Goal: Transaction & Acquisition: Purchase product/service

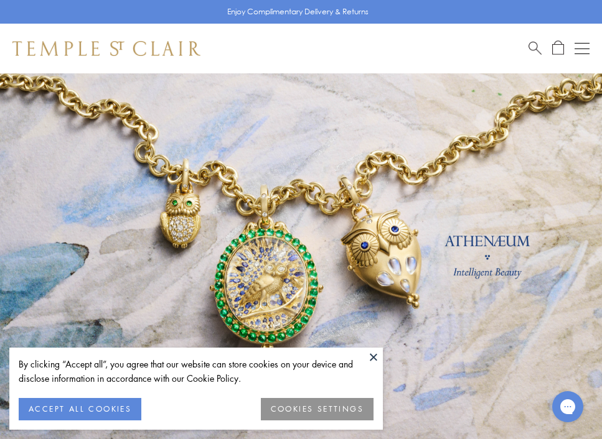
drag, startPoint x: 26, startPoint y: 211, endPoint x: -1, endPoint y: -1, distance: 213.2
drag, startPoint x: 5, startPoint y: 231, endPoint x: 269, endPoint y: 200, distance: 266.2
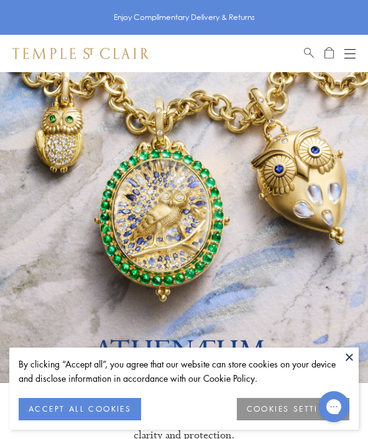
click at [352, 358] on button at bounding box center [349, 357] width 19 height 19
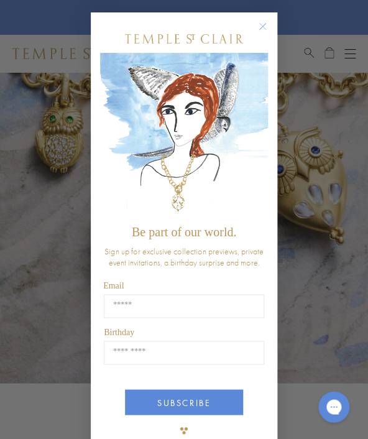
click at [263, 30] on circle "Close dialog" at bounding box center [263, 26] width 15 height 15
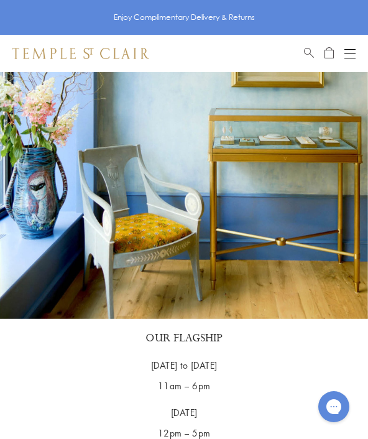
scroll to position [3074, 0]
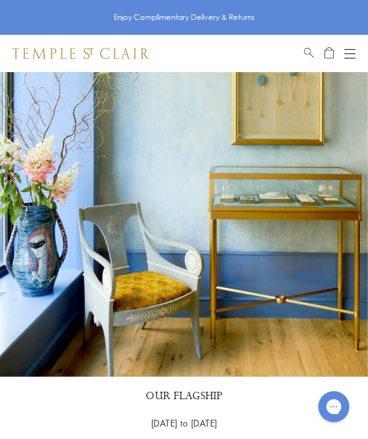
click at [307, 53] on span "Search" at bounding box center [309, 51] width 10 height 11
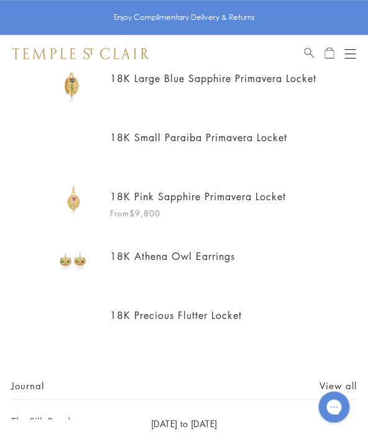
scroll to position [387, 0]
type input "*********"
click at [307, 52] on span "Search" at bounding box center [309, 51] width 10 height 11
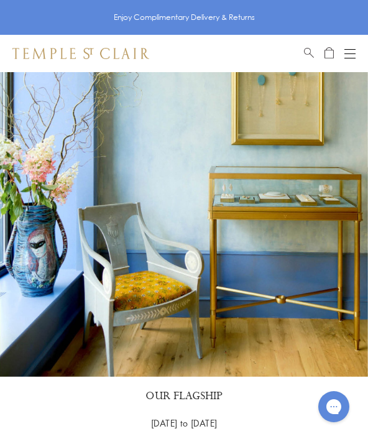
click at [350, 44] on div "Shop Shop Categories Amulets Pendants & Charms Lockets Chains & Leather Cords E…" at bounding box center [184, 53] width 368 height 37
click at [350, 52] on button "Open navigation" at bounding box center [350, 53] width 11 height 15
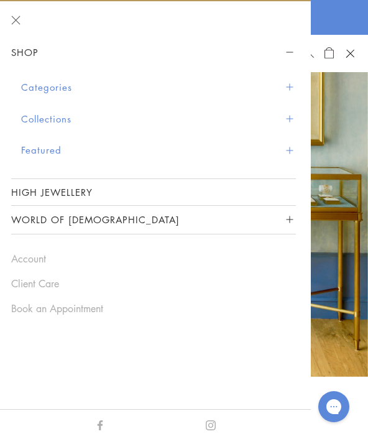
click at [114, 83] on button "Categories" at bounding box center [158, 88] width 275 height 32
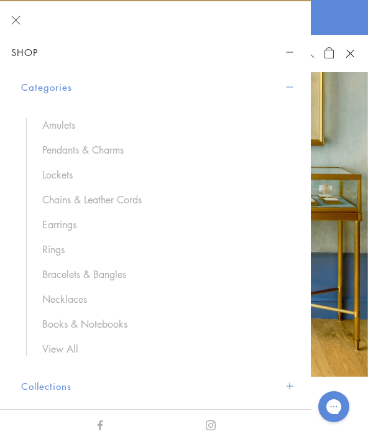
click at [58, 229] on link "Earrings" at bounding box center [162, 225] width 241 height 14
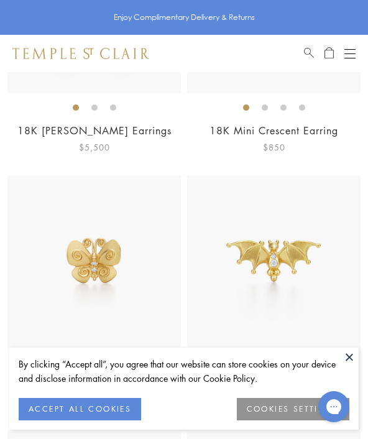
scroll to position [1087, 0]
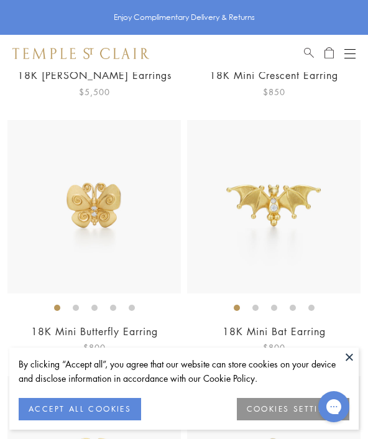
click at [77, 305] on li at bounding box center [76, 308] width 6 height 6
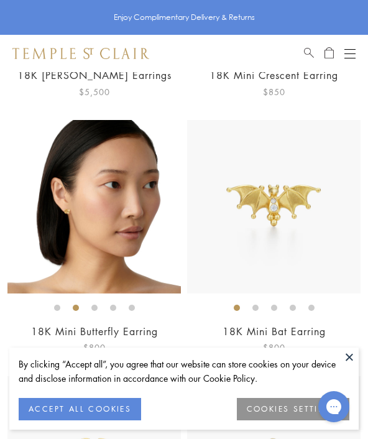
click at [95, 306] on li at bounding box center [94, 308] width 6 height 6
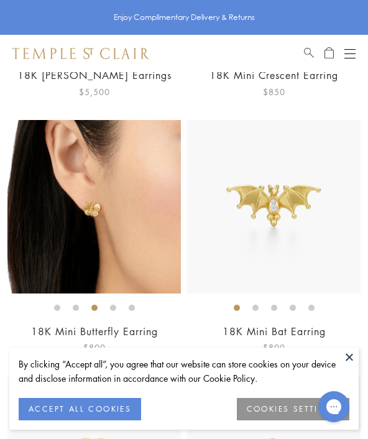
click at [111, 306] on li at bounding box center [113, 308] width 6 height 6
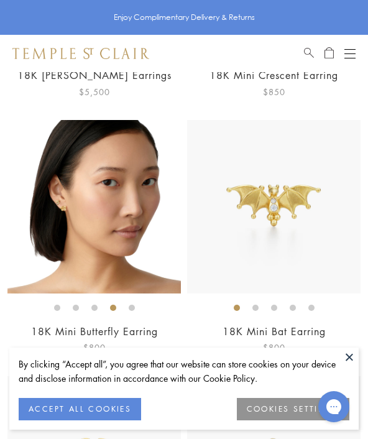
click at [131, 305] on li at bounding box center [132, 308] width 6 height 6
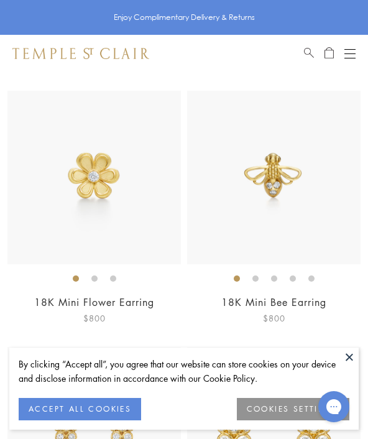
scroll to position [1380, 0]
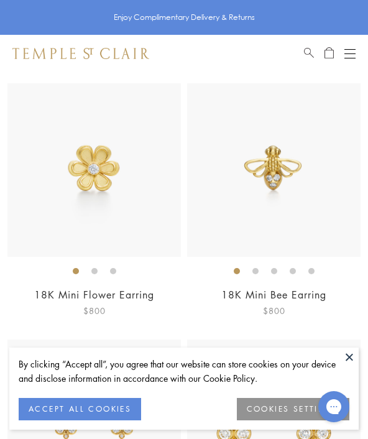
click at [96, 268] on li at bounding box center [94, 271] width 6 height 6
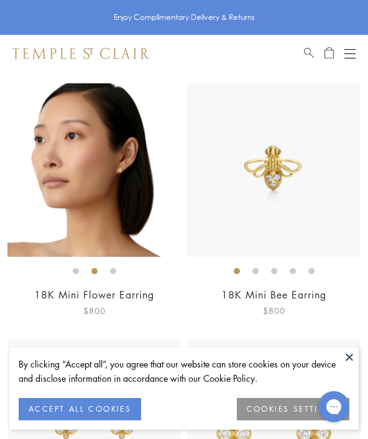
click at [114, 268] on li at bounding box center [113, 271] width 6 height 6
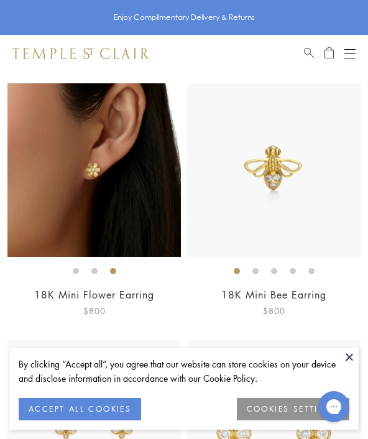
click at [257, 268] on li at bounding box center [256, 271] width 6 height 6
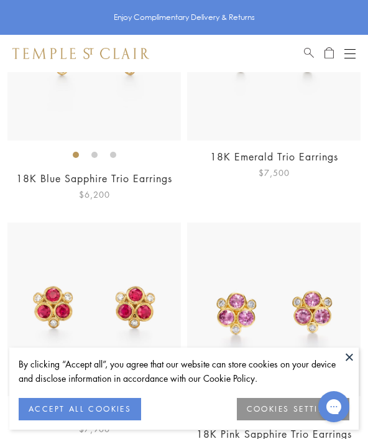
scroll to position [2287, 0]
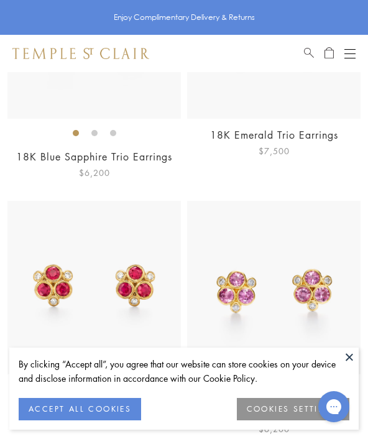
click at [347, 366] on button at bounding box center [349, 357] width 19 height 19
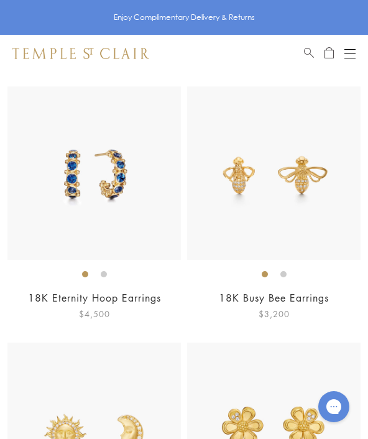
scroll to position [5007, 0]
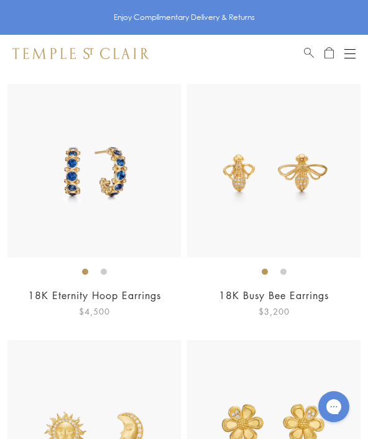
click at [106, 275] on li at bounding box center [104, 272] width 6 height 6
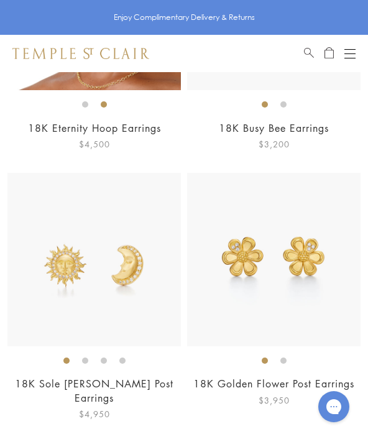
scroll to position [5199, 0]
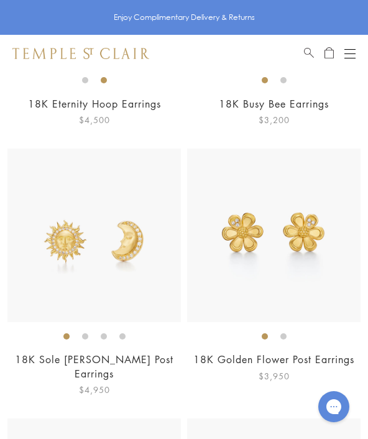
click at [281, 340] on li at bounding box center [284, 337] width 6 height 6
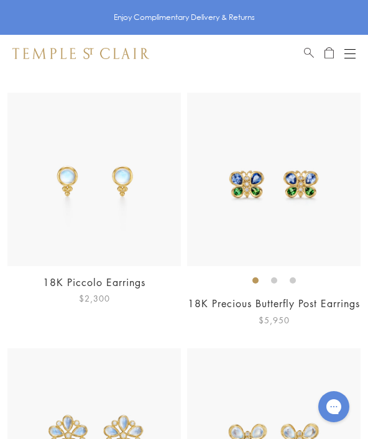
scroll to position [5591, 0]
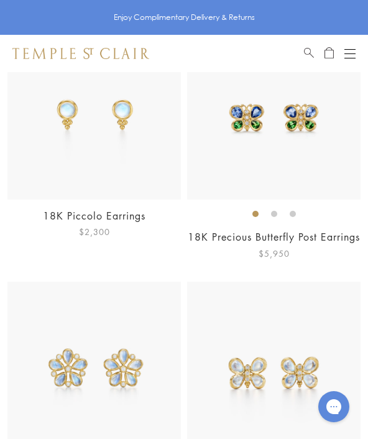
click at [273, 211] on li at bounding box center [274, 214] width 6 height 6
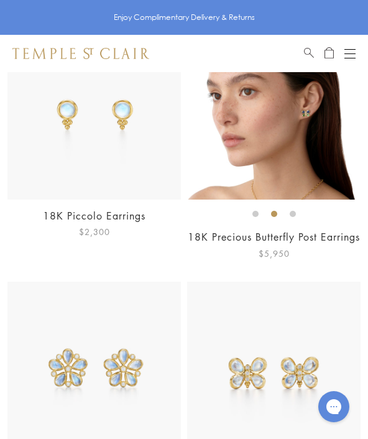
click at [291, 211] on li at bounding box center [293, 214] width 6 height 6
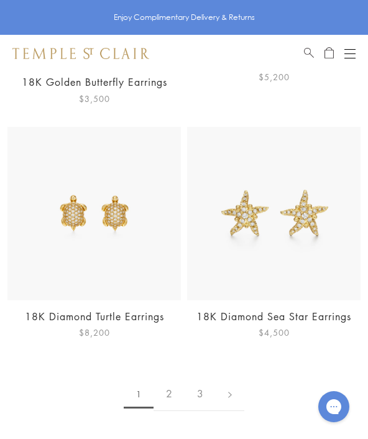
scroll to position [6505, 0]
